Goal: Information Seeking & Learning: Learn about a topic

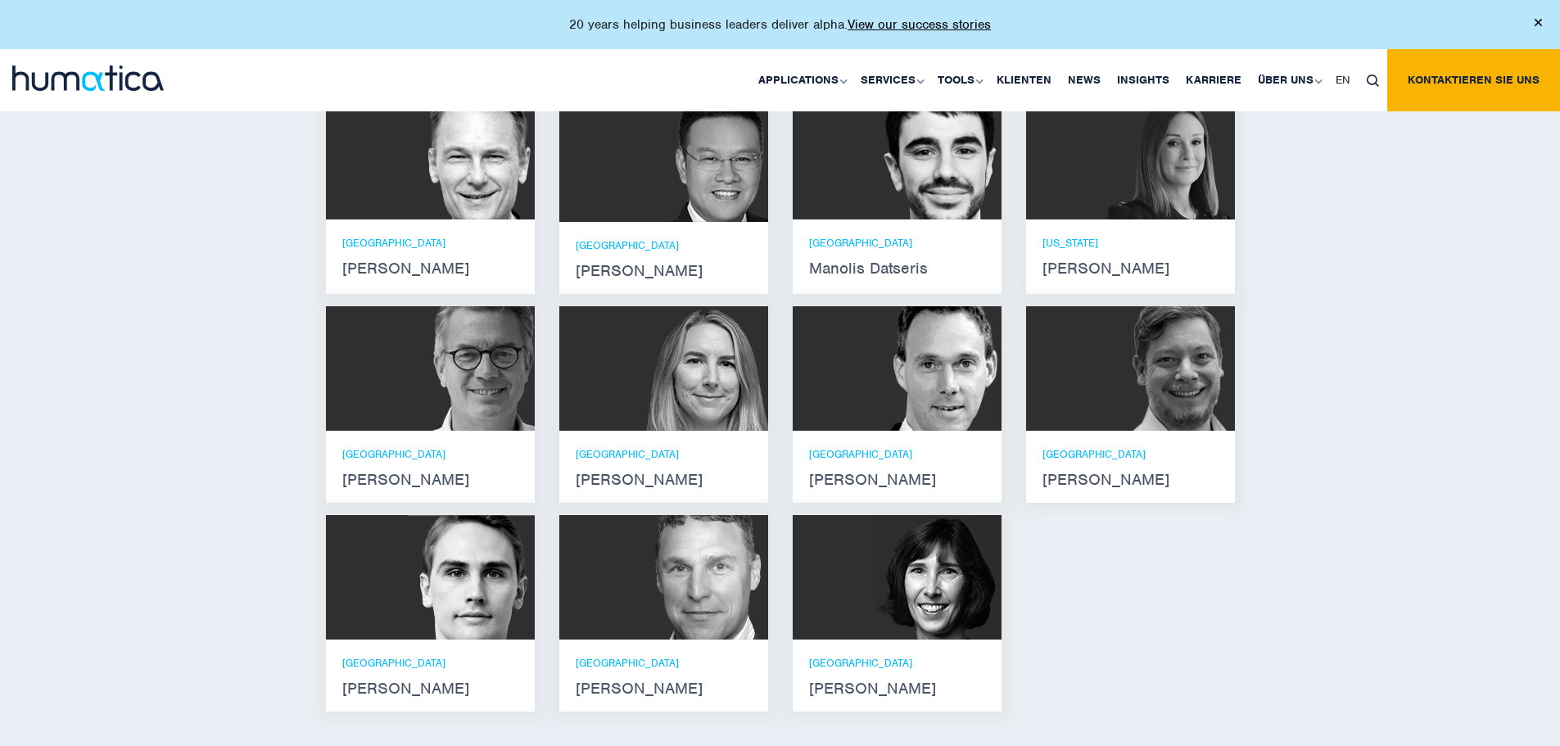
scroll to position [1109, 0]
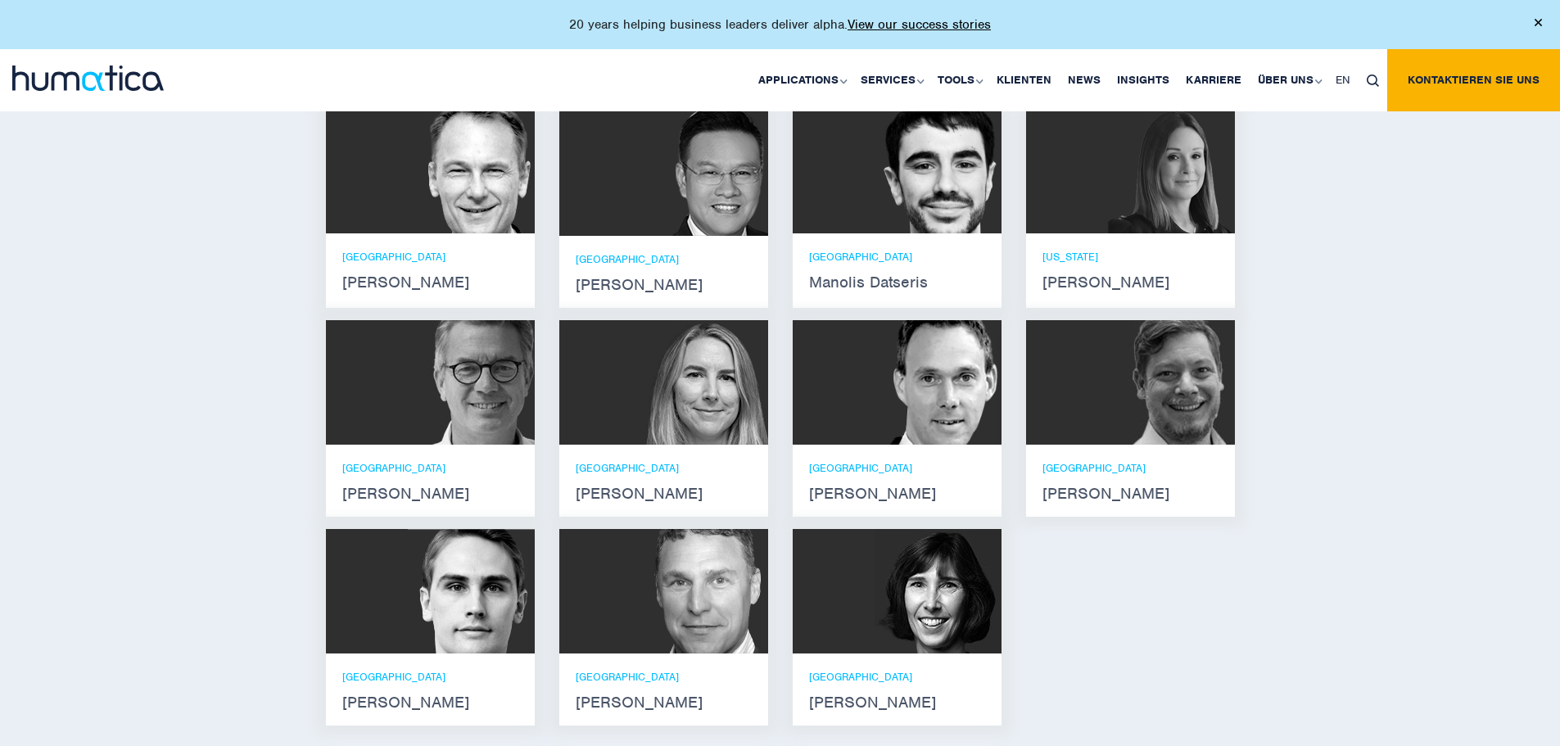
click at [890, 409] on img at bounding box center [938, 382] width 127 height 124
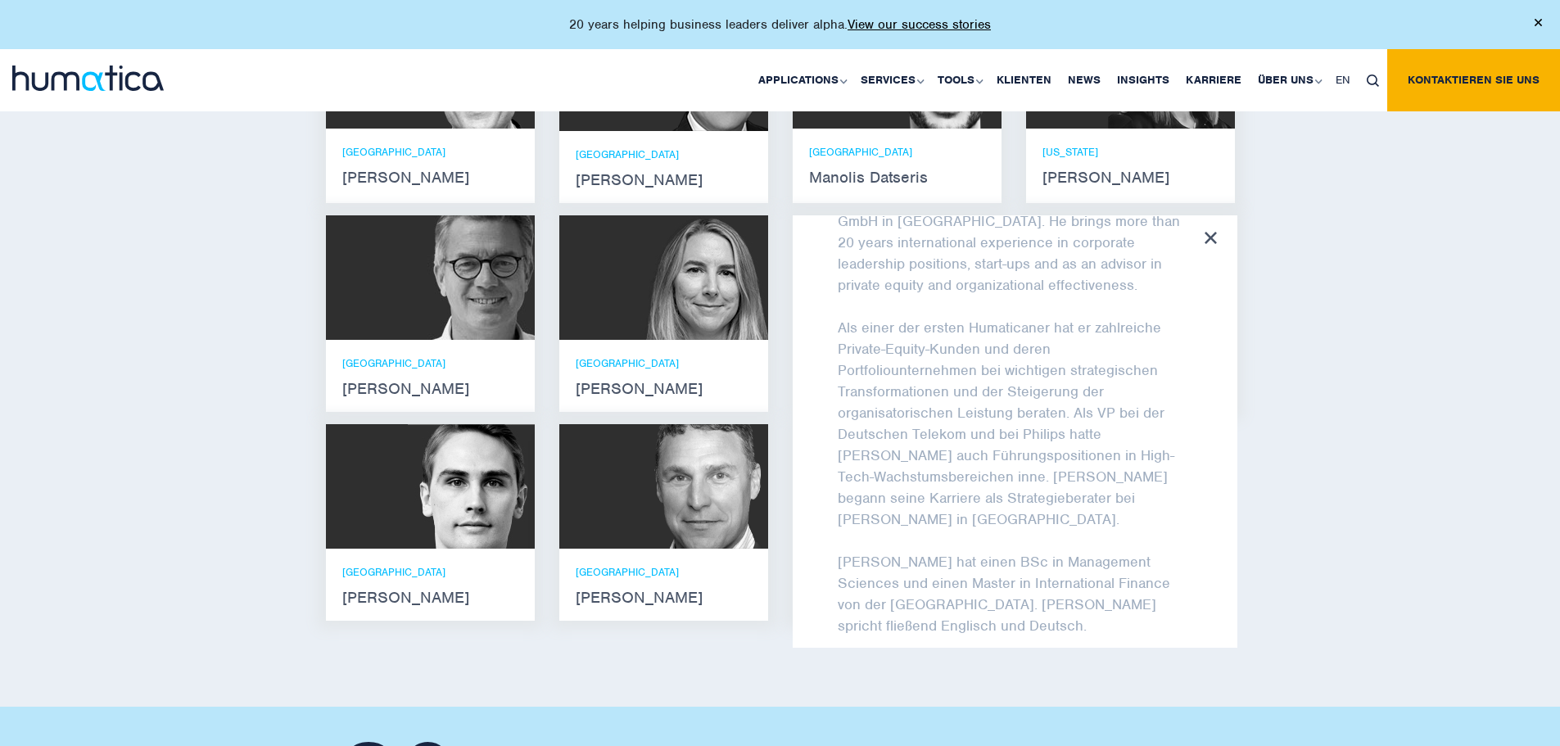
scroll to position [115, 0]
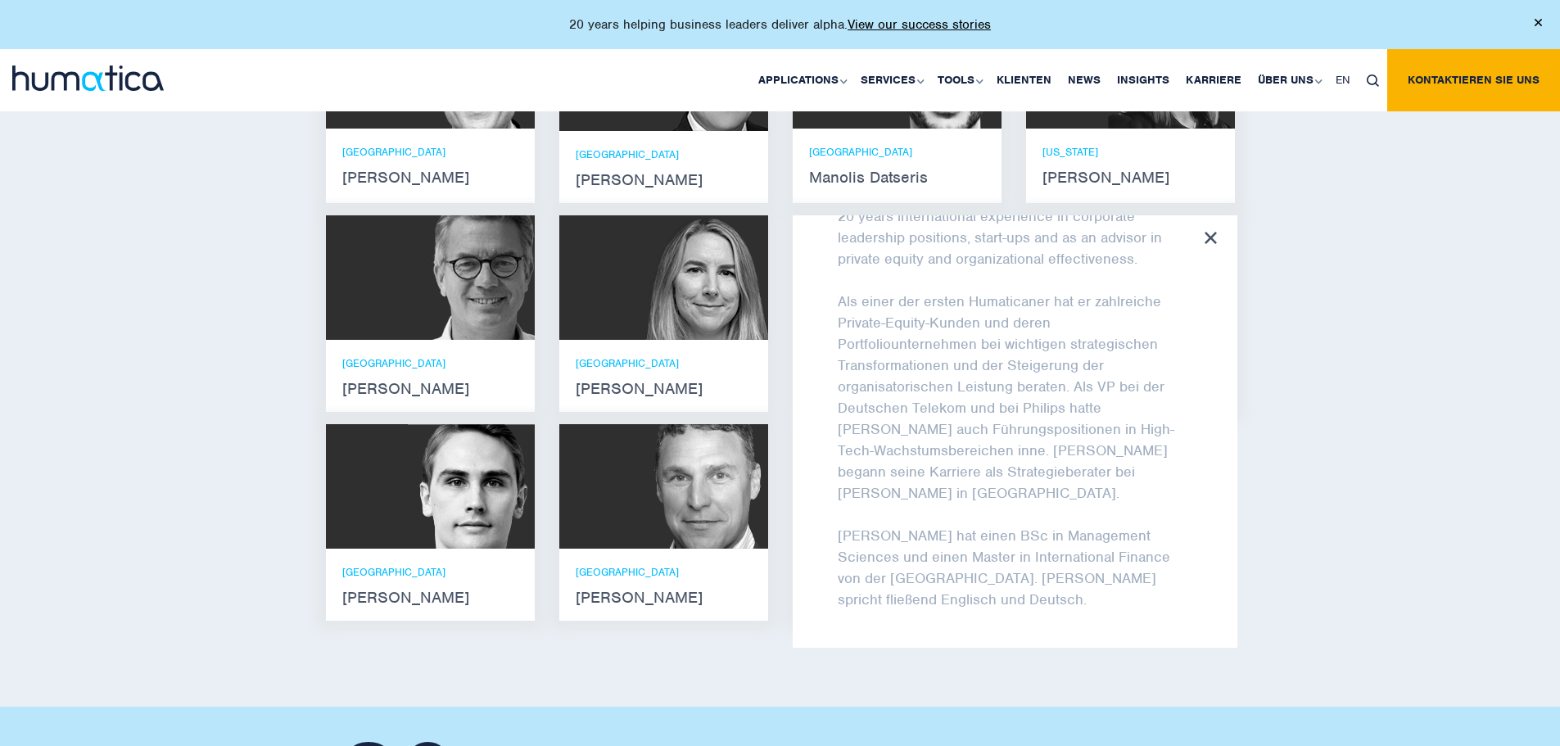
click at [1352, 445] on div "Lernen Sie unser Leadership Team kennen [PERSON_NAME] Er verfügt über Abschlüss…" at bounding box center [780, 289] width 1560 height 835
click at [1209, 244] on icon at bounding box center [1211, 238] width 12 height 12
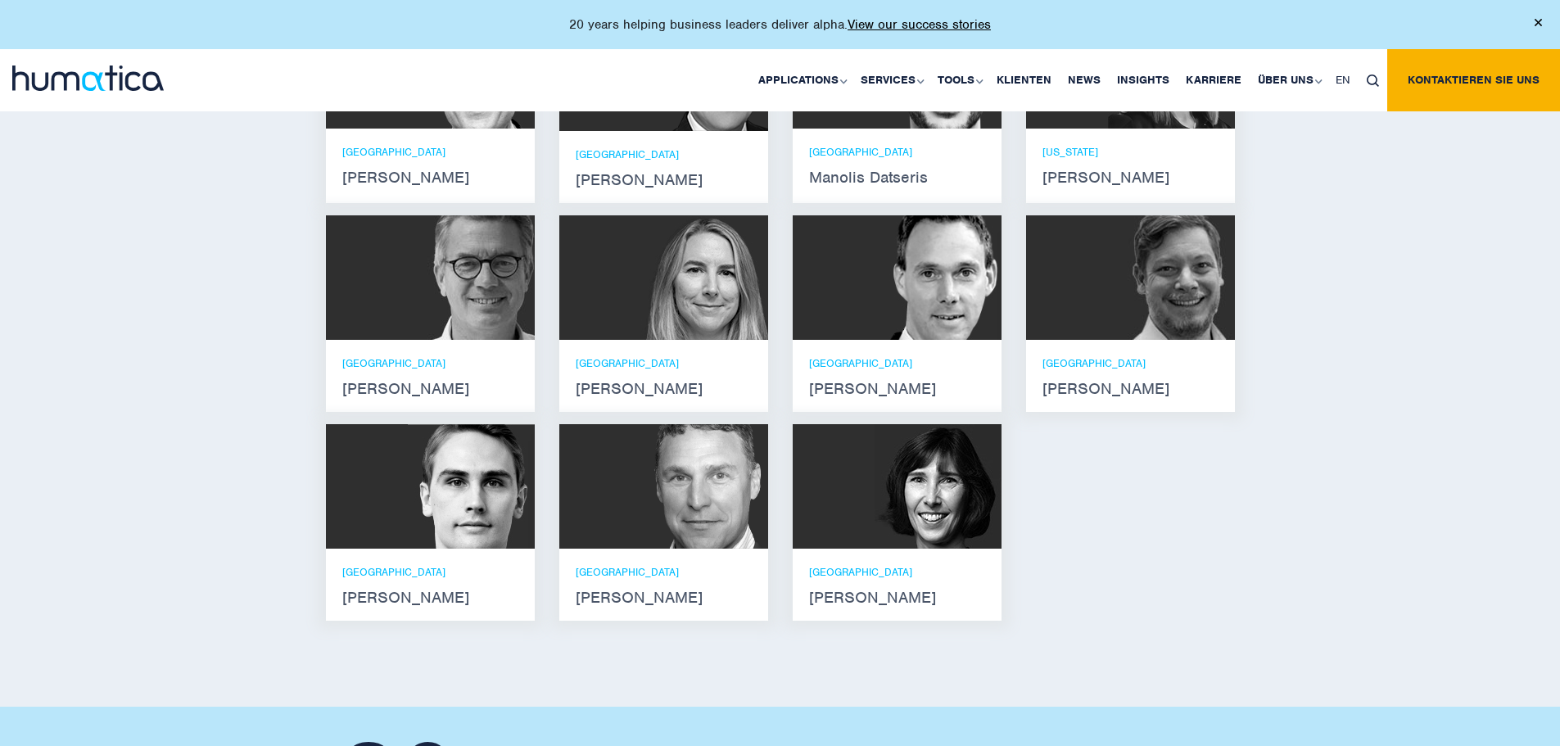
scroll to position [128, 0]
click at [430, 503] on img at bounding box center [471, 486] width 127 height 124
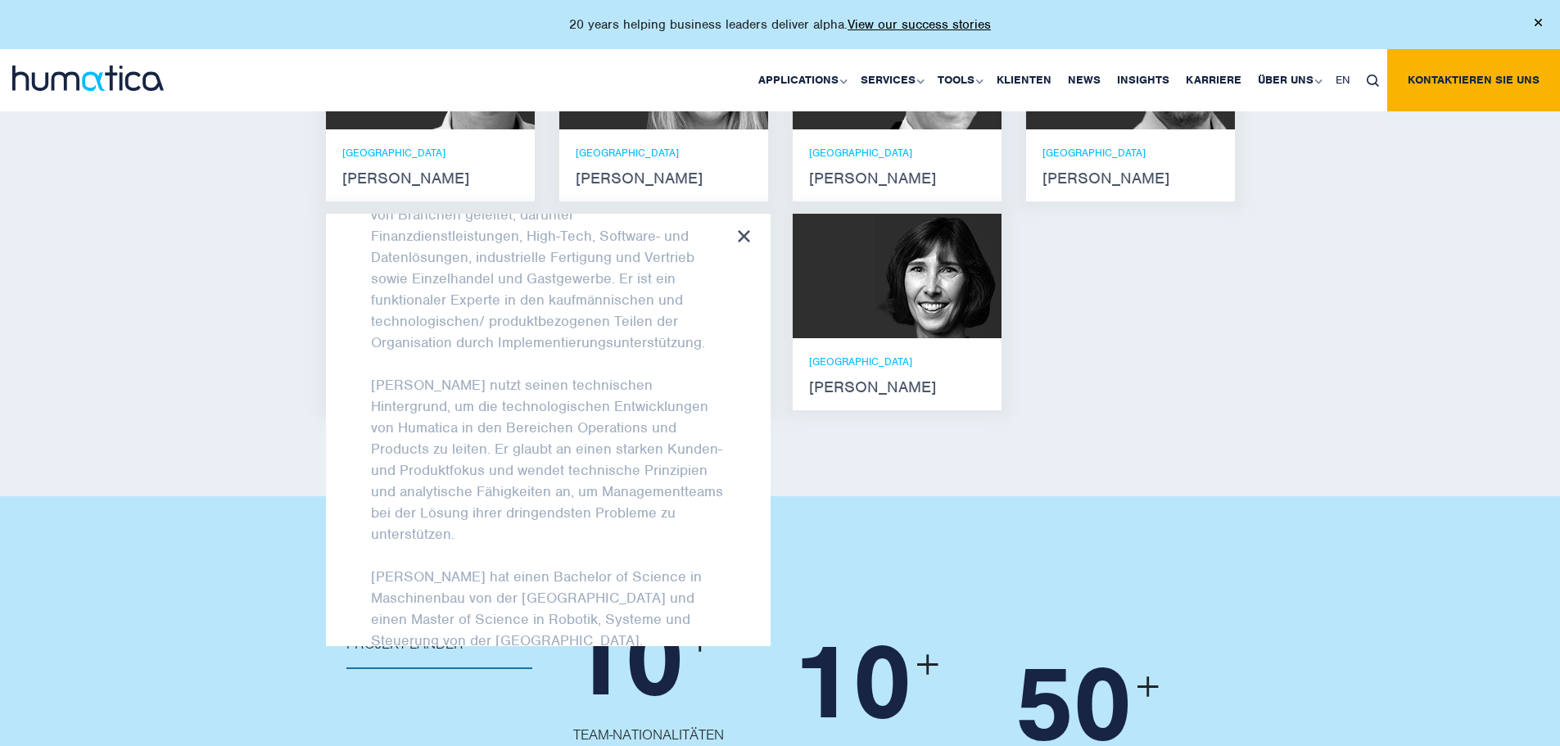
scroll to position [126, 0]
click at [1186, 351] on div "[PERSON_NAME] Er verfügt über Abschlüsse in Elektrotechnik und Maschinenbau sow…" at bounding box center [781, 108] width 934 height 629
click at [741, 242] on icon at bounding box center [744, 236] width 12 height 12
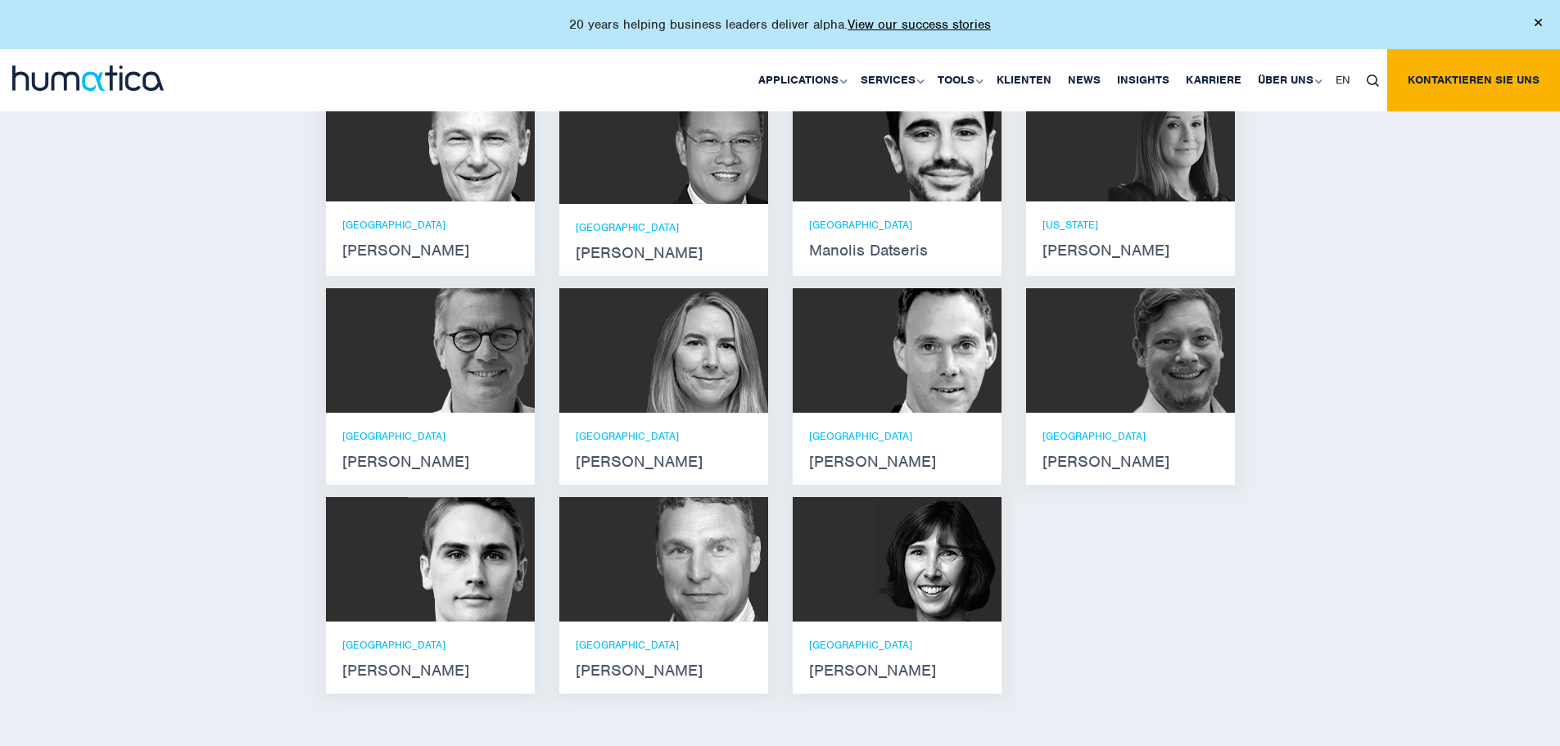
scroll to position [1155, 0]
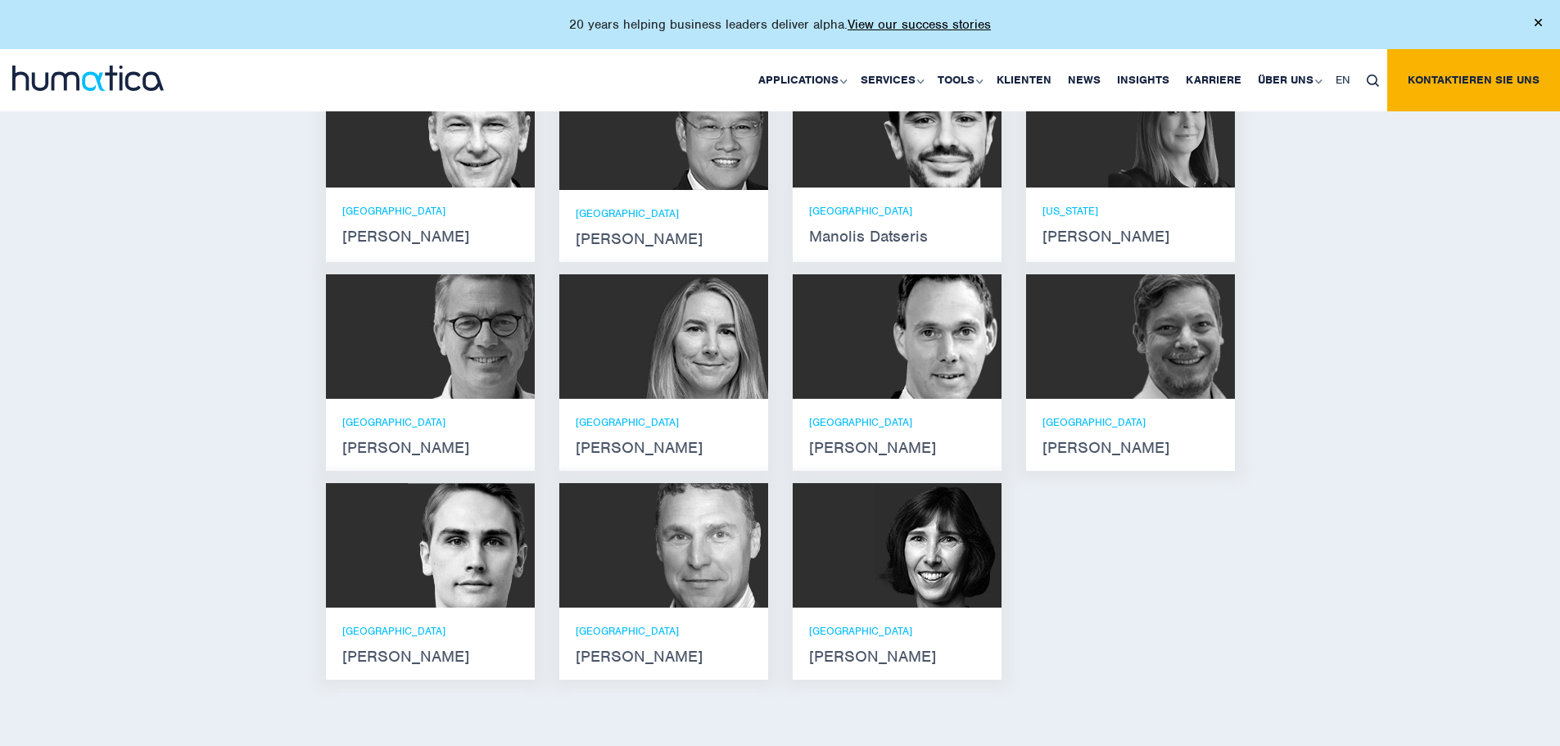
click at [700, 568] on img at bounding box center [704, 545] width 127 height 124
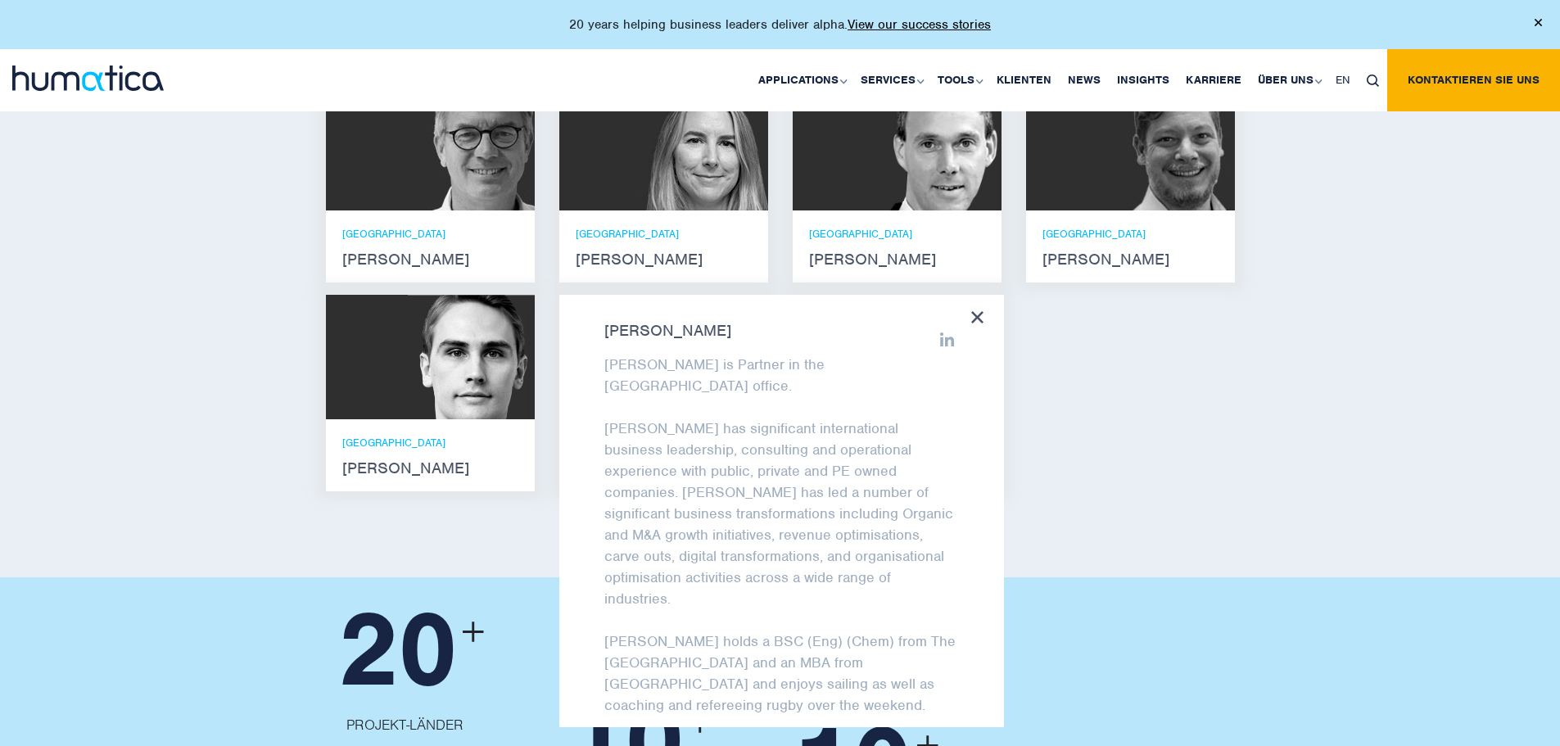
scroll to position [1361, 0]
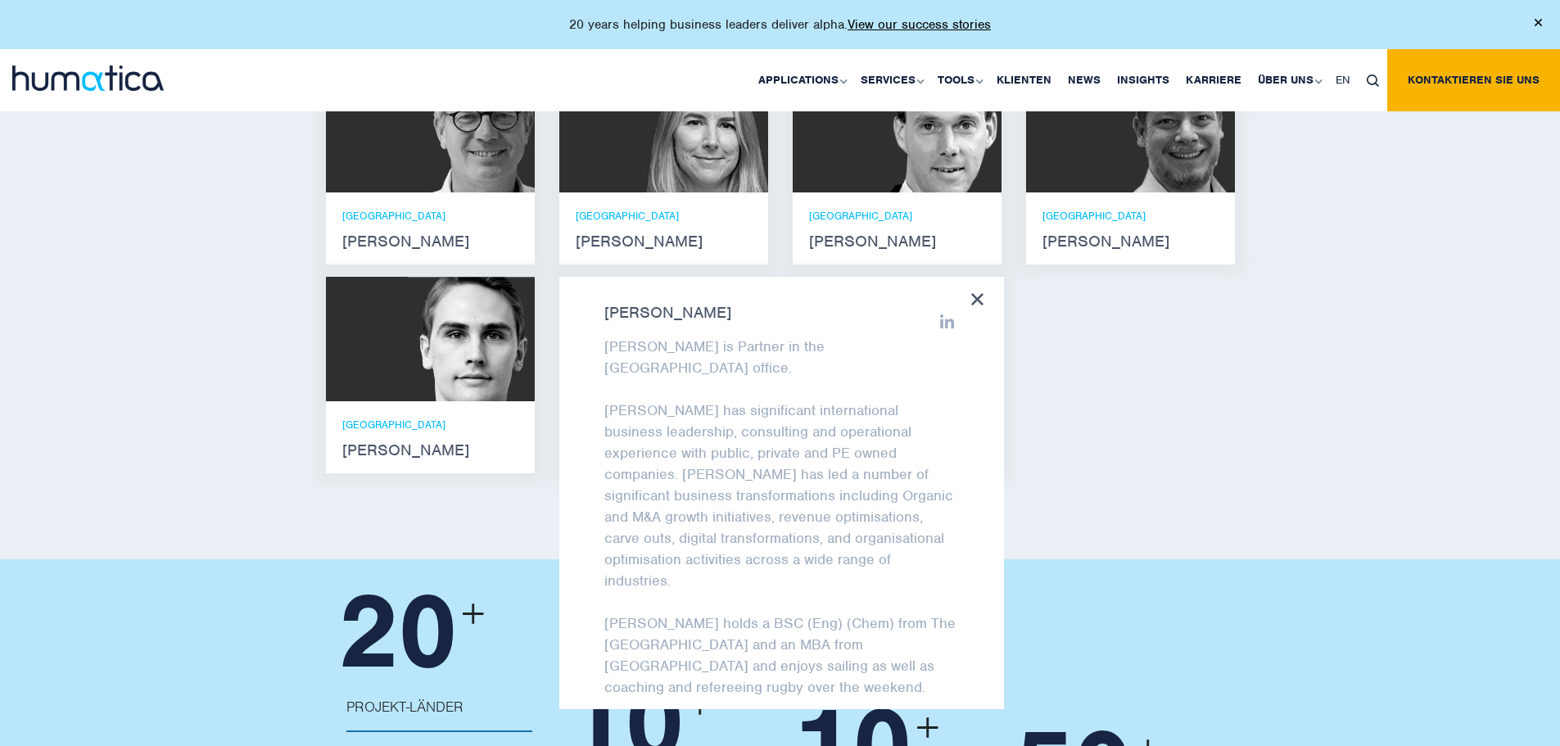
click at [983, 305] on icon at bounding box center [977, 299] width 12 height 12
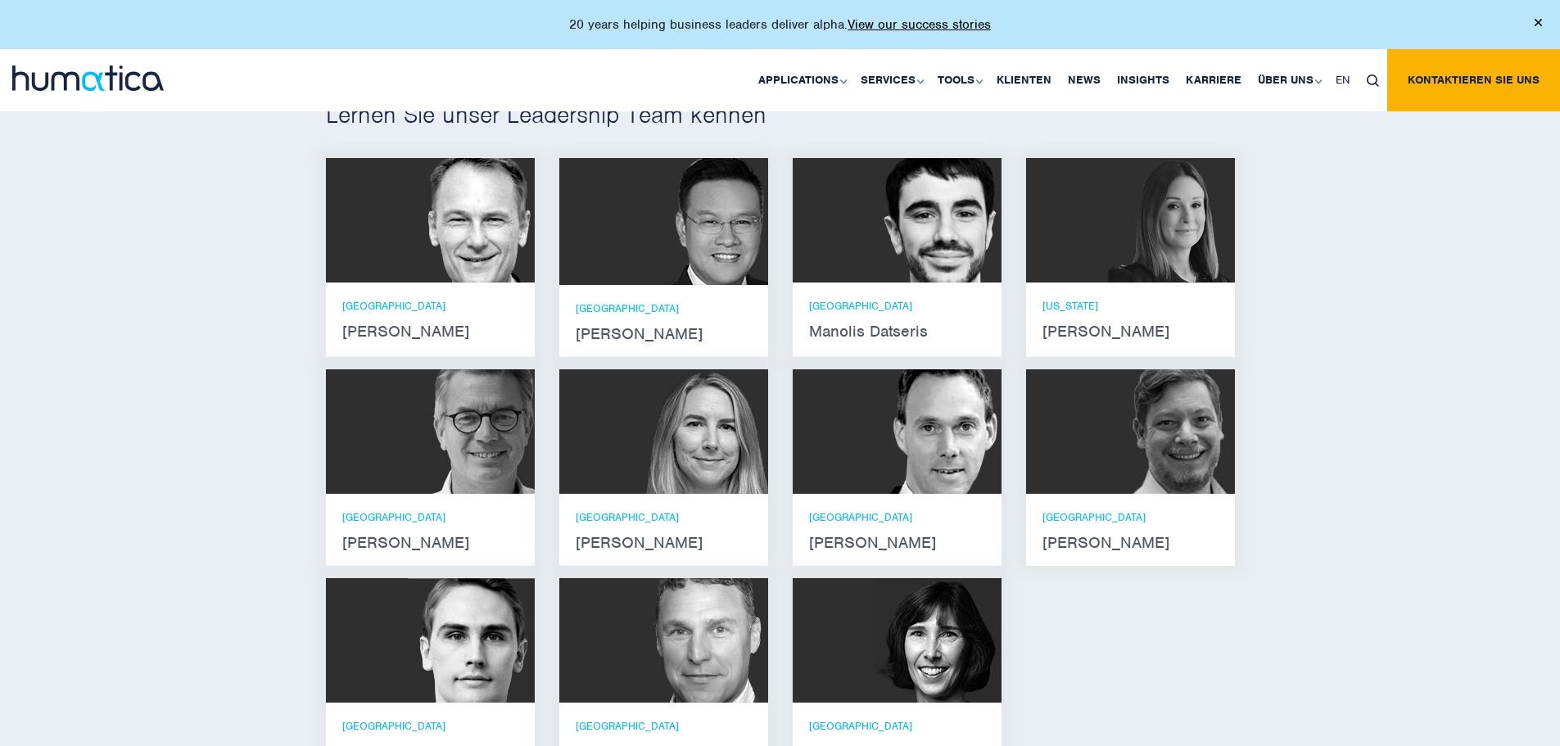
scroll to position [1039, 0]
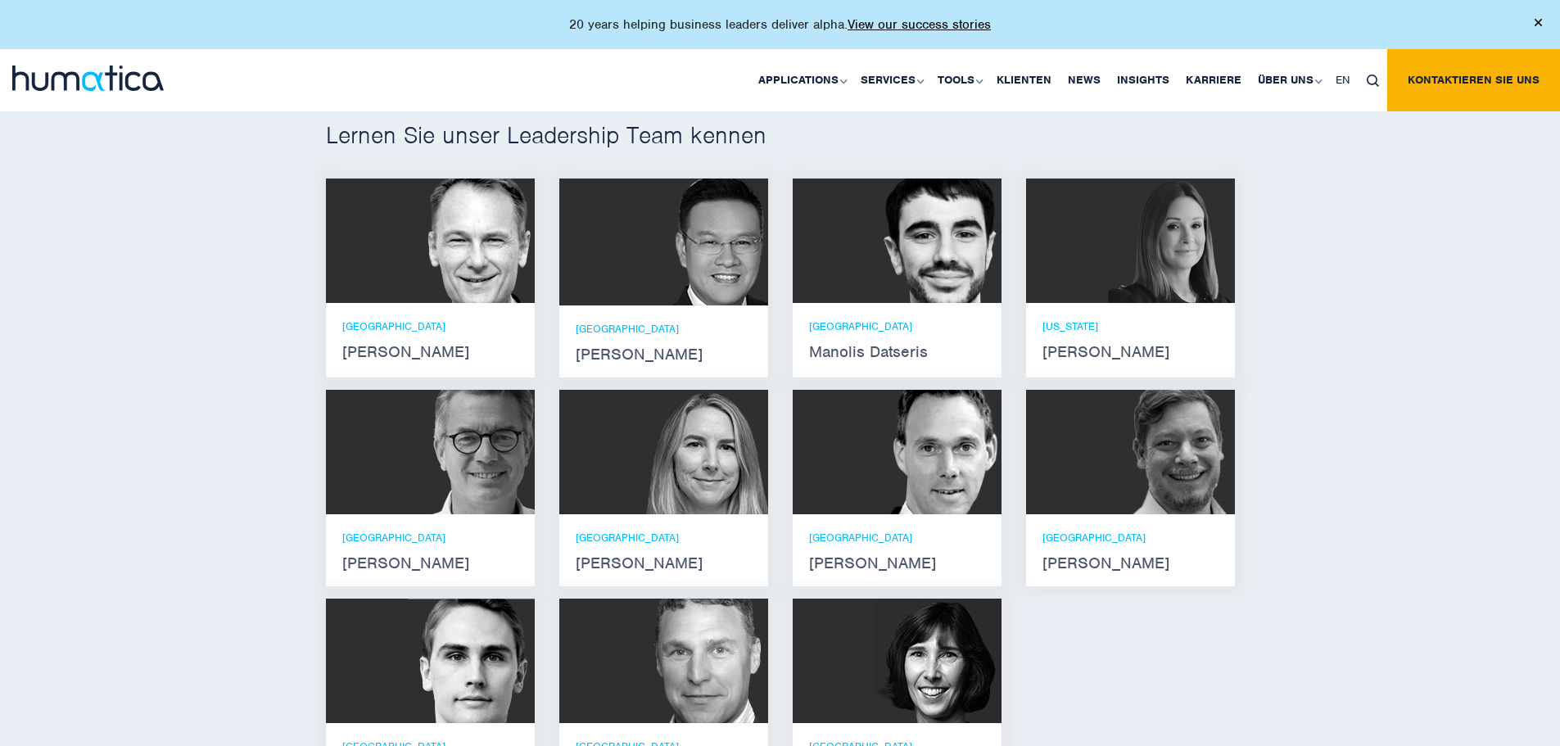
click at [1174, 454] on img at bounding box center [1171, 452] width 127 height 124
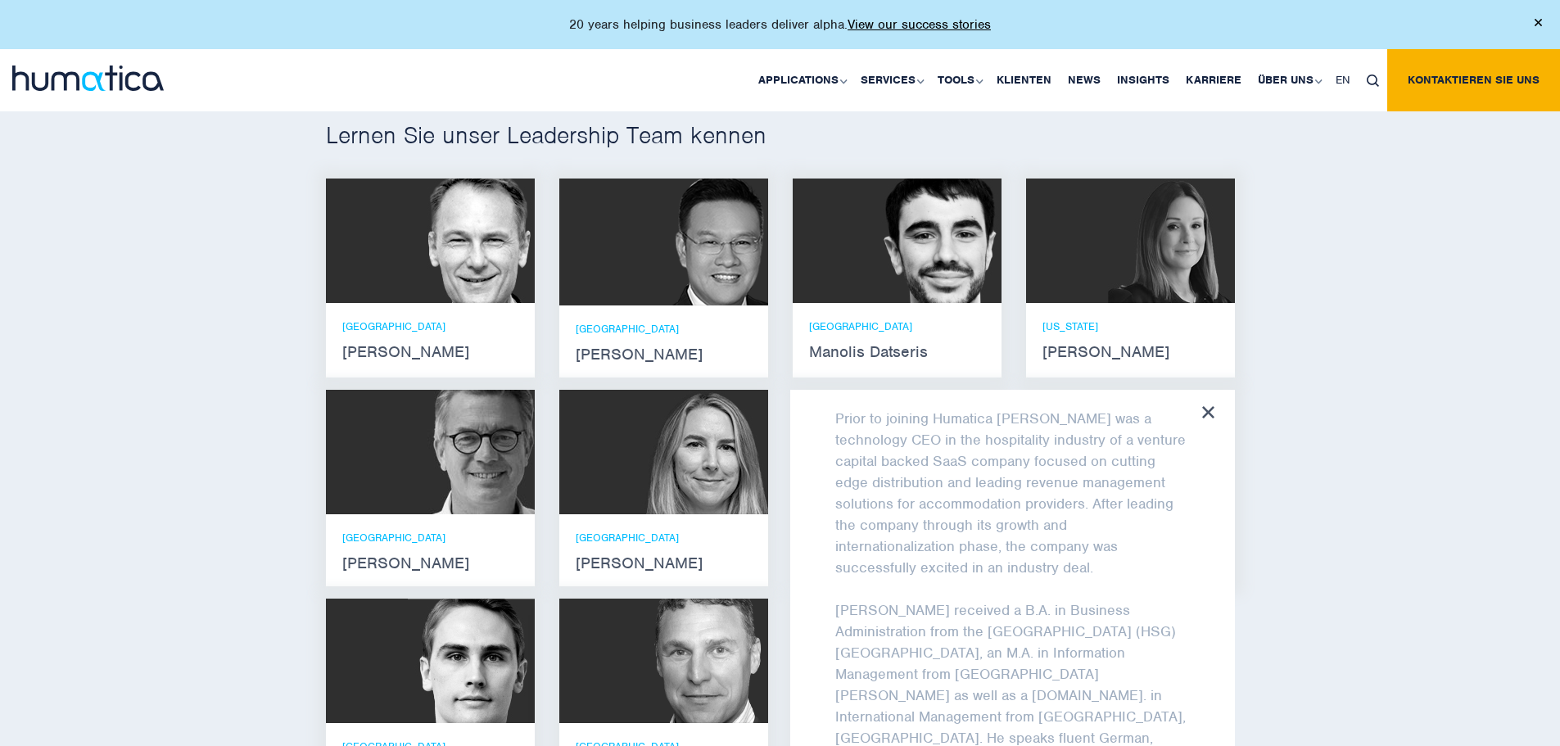
scroll to position [301, 0]
click at [1212, 419] on icon at bounding box center [1208, 412] width 12 height 12
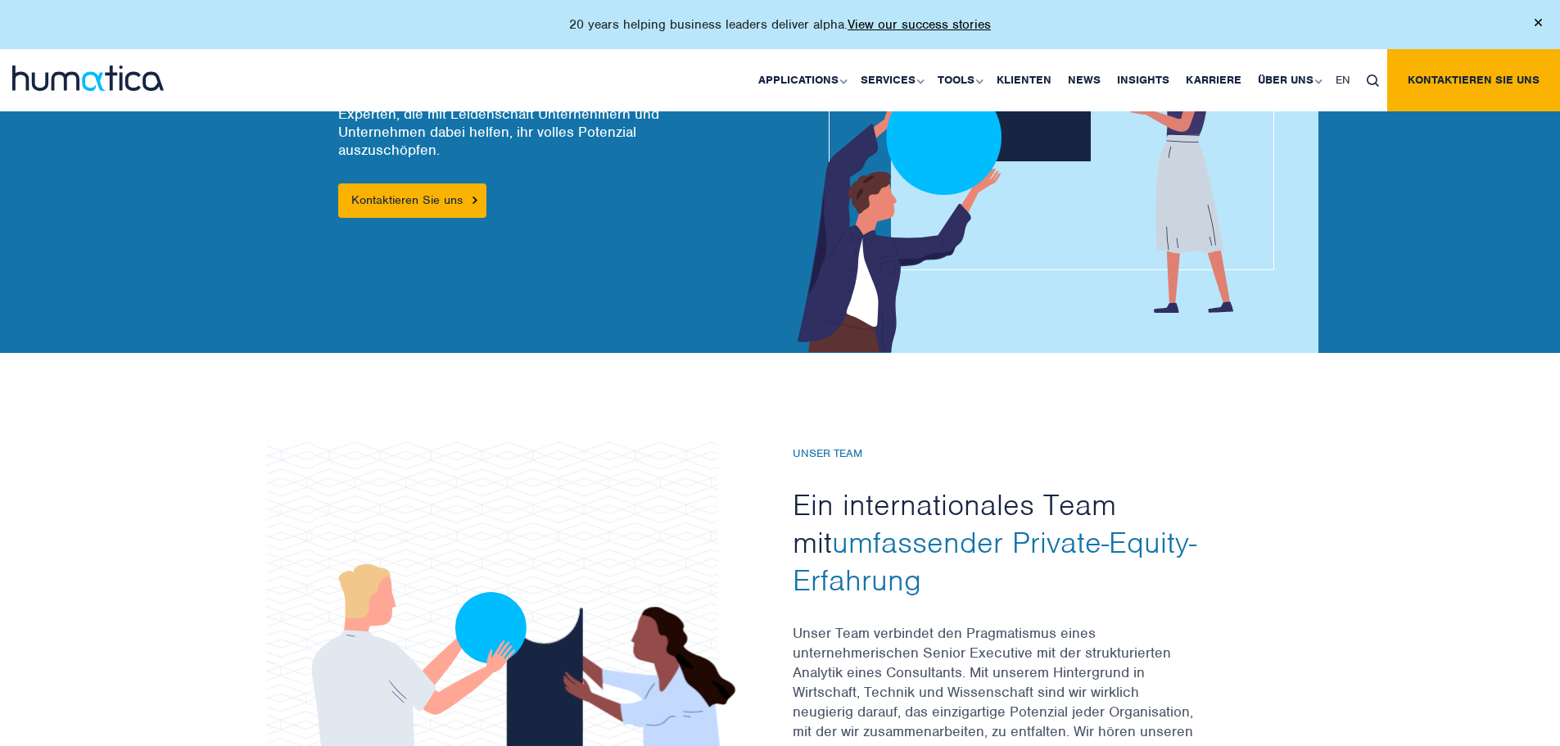
scroll to position [46, 0]
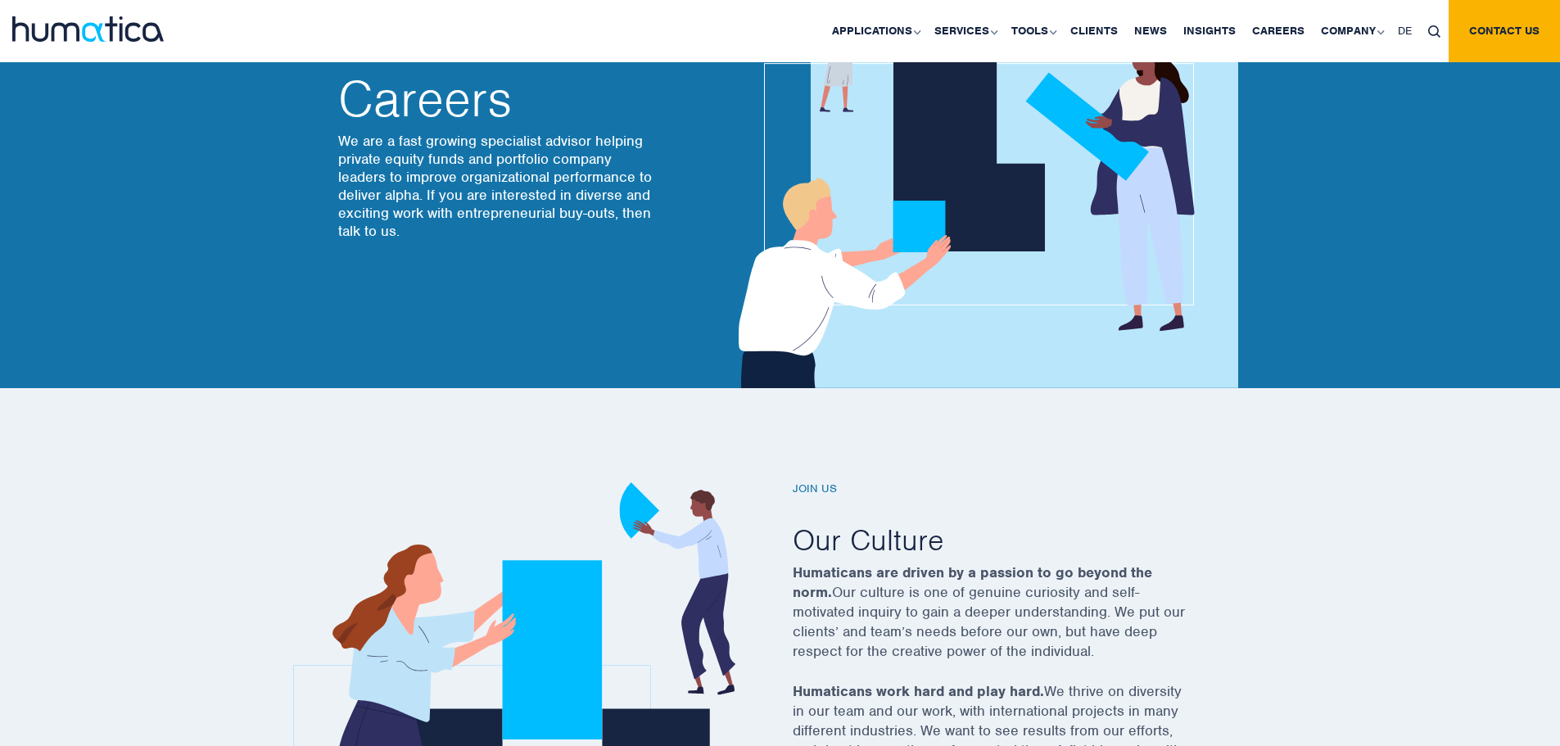
scroll to position [67, 0]
